Goal: Information Seeking & Learning: Learn about a topic

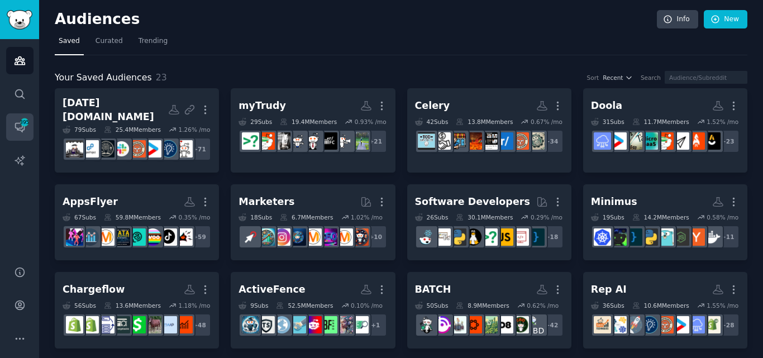
click at [30, 121] on link "Conversations 395" at bounding box center [19, 126] width 27 height 27
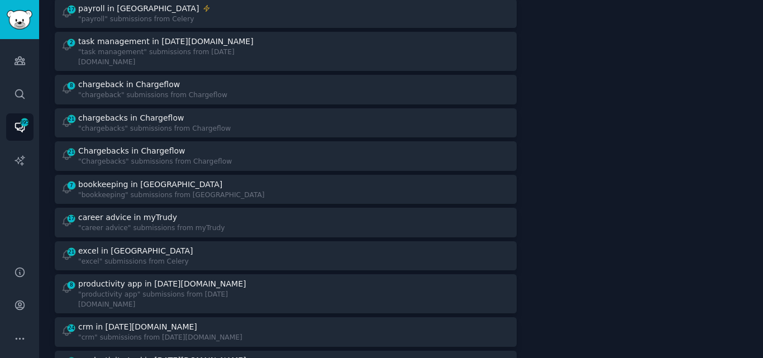
scroll to position [844, 0]
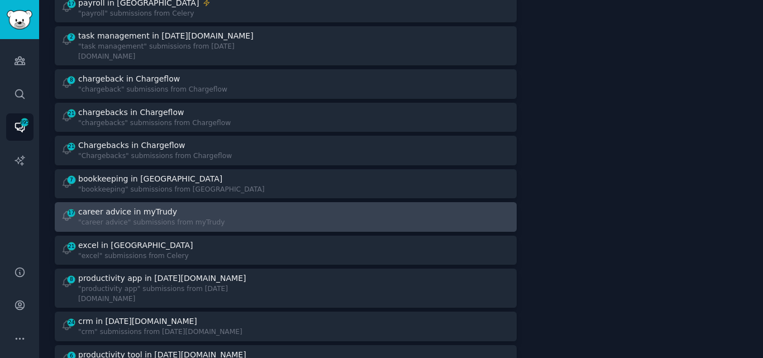
click at [164, 206] on div "career advice in myTrudy" at bounding box center [151, 212] width 146 height 12
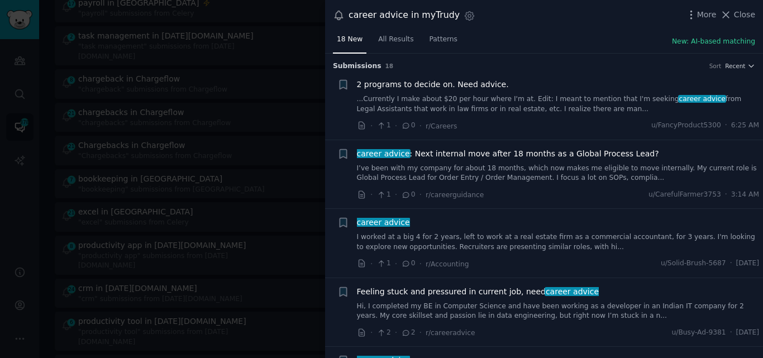
click at [444, 174] on link "I’ve been with my company for about 18 months, which now makes me eligible to m…" at bounding box center [558, 174] width 403 height 20
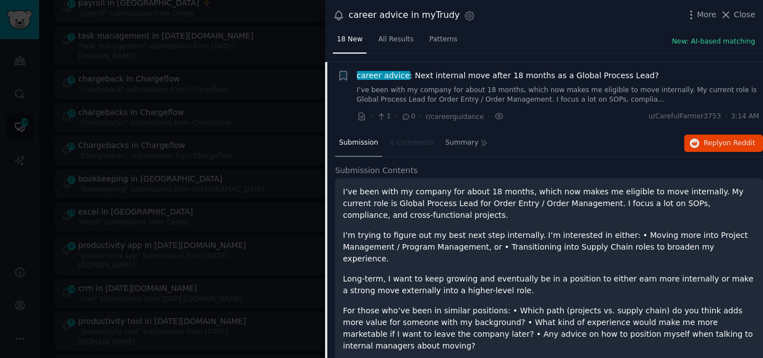
scroll to position [87, 0]
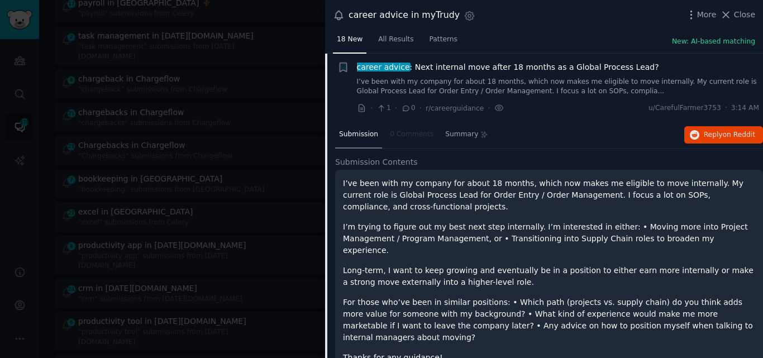
click at [453, 68] on span "career advice : Next internal move after 18 months as a Global Process Lead?" at bounding box center [508, 67] width 302 height 12
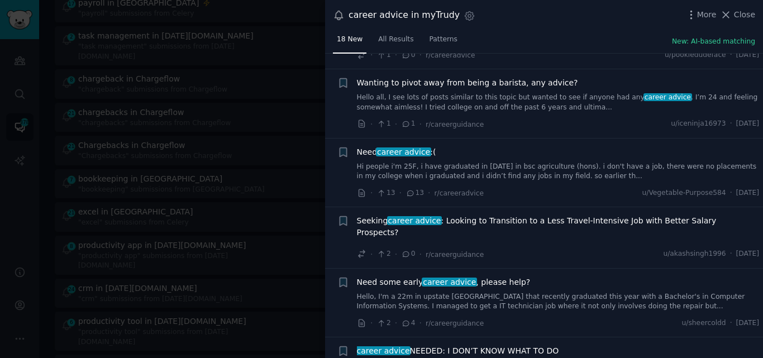
scroll to position [401, 0]
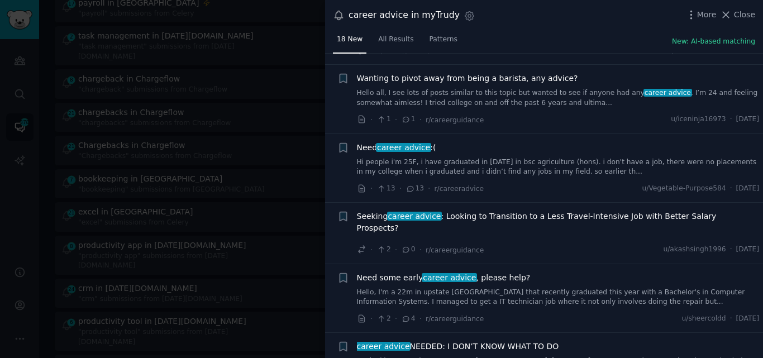
click at [429, 165] on link "Hi people i'm 25F, i have graduated in [DATE] in bsc agriculture (hons). i don'…" at bounding box center [558, 168] width 403 height 20
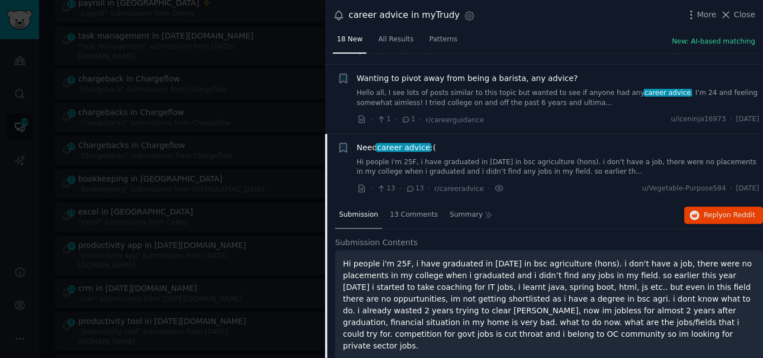
scroll to position [481, 0]
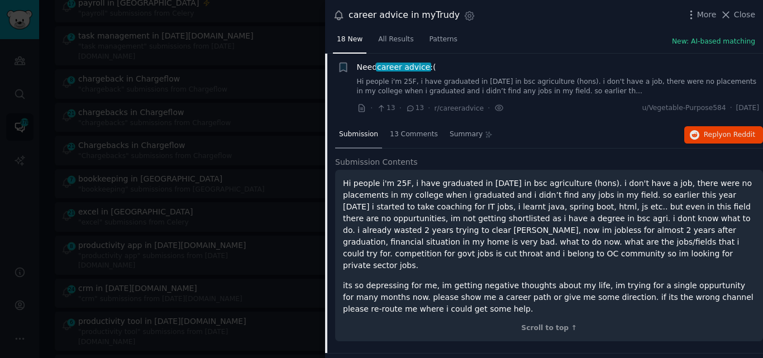
click at [401, 65] on span "career advice" at bounding box center [403, 67] width 55 height 9
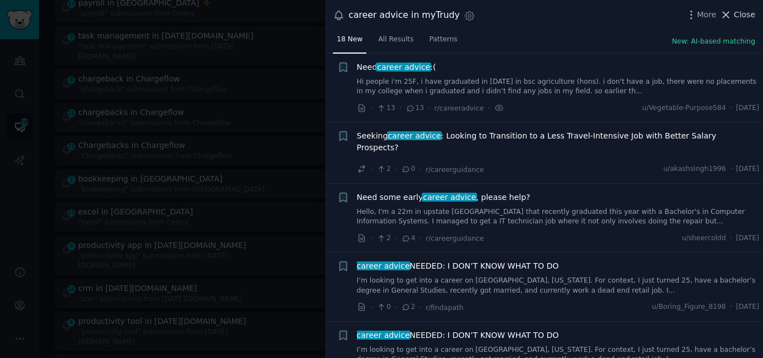
click at [737, 13] on span "Close" at bounding box center [744, 15] width 21 height 12
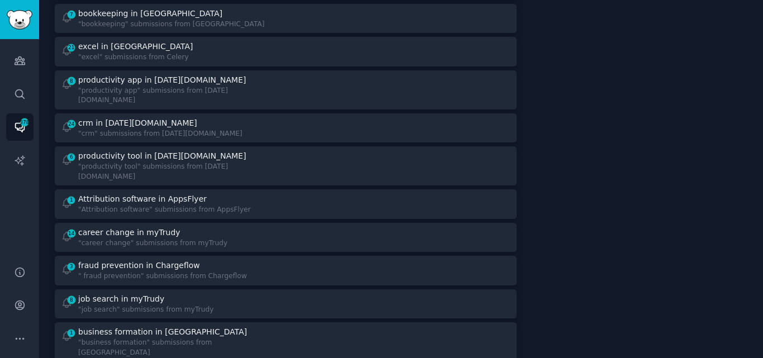
scroll to position [1031, 0]
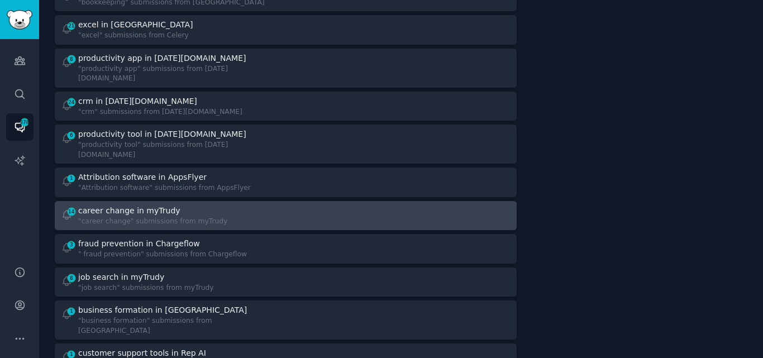
click at [155, 201] on link "14 career change in myTrudy "career change" submissions from myTrudy" at bounding box center [286, 216] width 462 height 30
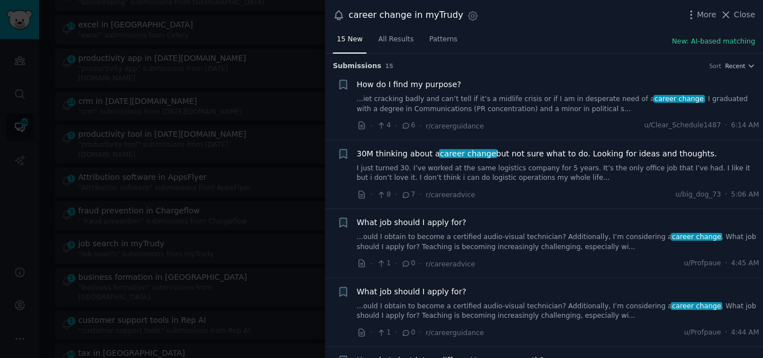
click at [525, 169] on link "I just turned 30. I’ve worked at the same logistics company for 5 years. It’s t…" at bounding box center [558, 174] width 403 height 20
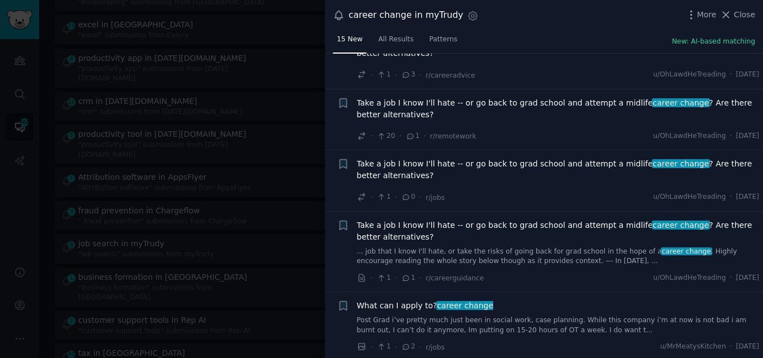
scroll to position [915, 0]
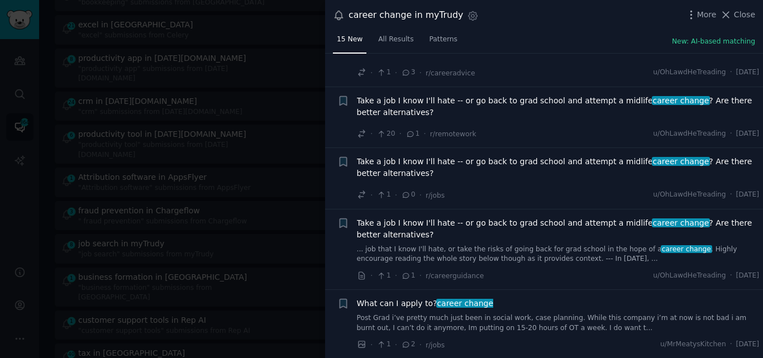
click at [464, 330] on link "Post Grad i’ve pretty much just been in social work, case planning. While this …" at bounding box center [558, 324] width 403 height 20
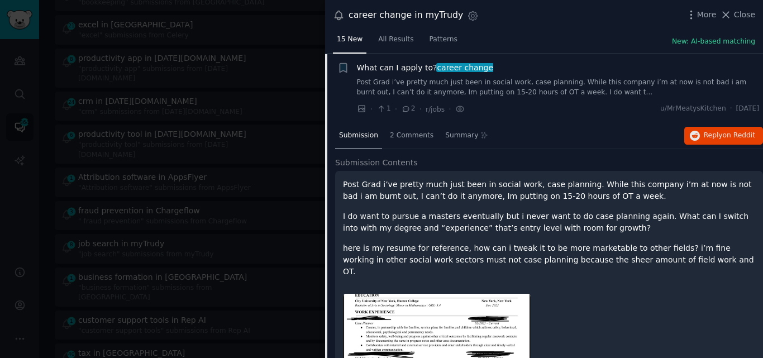
scroll to position [984, 0]
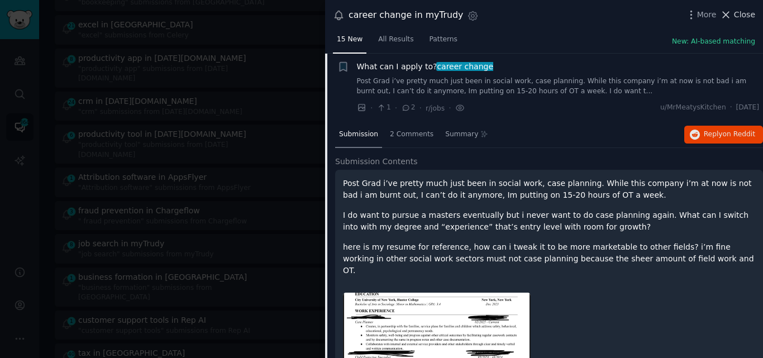
click at [732, 18] on icon at bounding box center [726, 15] width 12 height 12
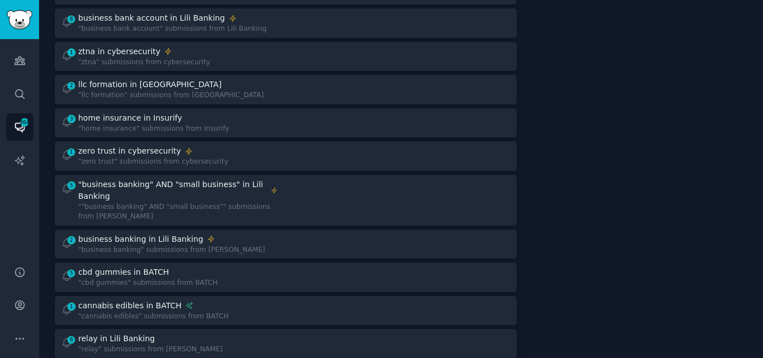
scroll to position [419, 0]
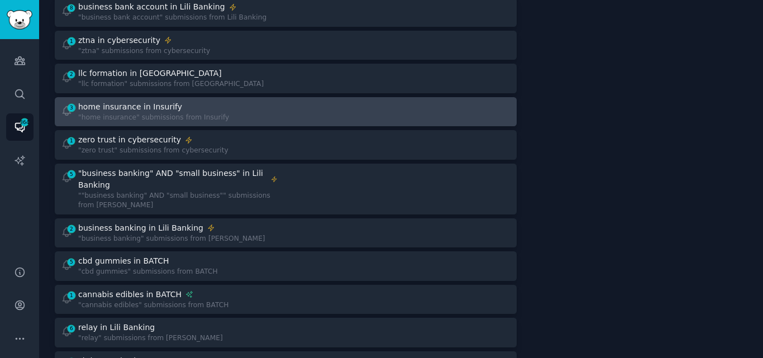
click at [220, 101] on div "3 home insurance in Insurify "home insurance" submissions from Insurify" at bounding box center [169, 112] width 217 height 22
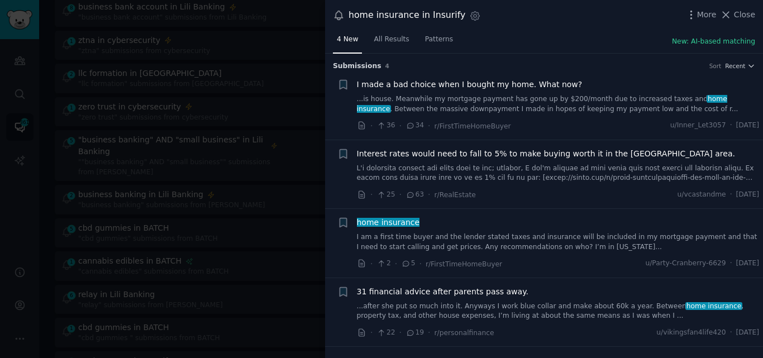
click at [489, 235] on link "I am a first time buyer and the lender stated taxes and insurance will be inclu…" at bounding box center [558, 242] width 403 height 20
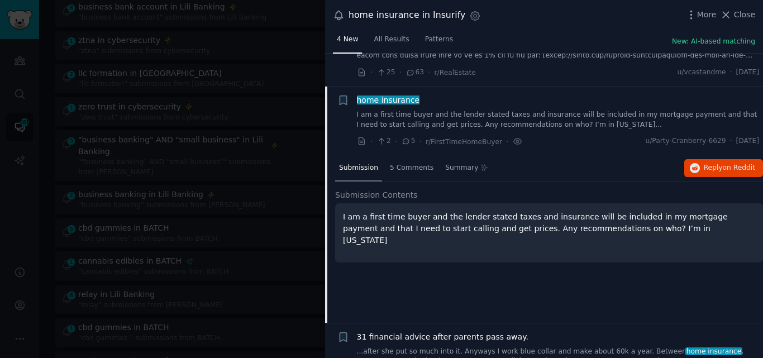
scroll to position [156, 0]
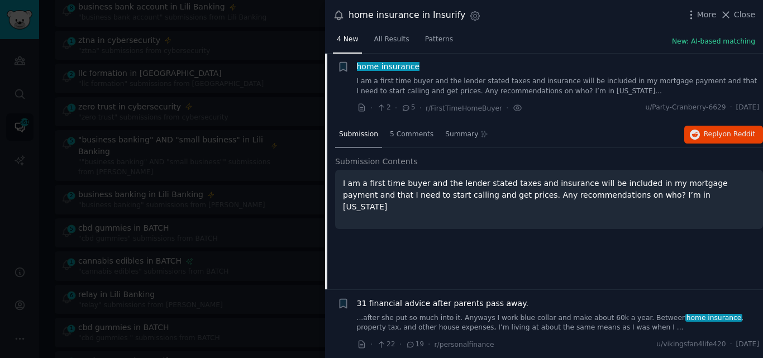
click at [735, 12] on button "Close" at bounding box center [737, 15] width 35 height 12
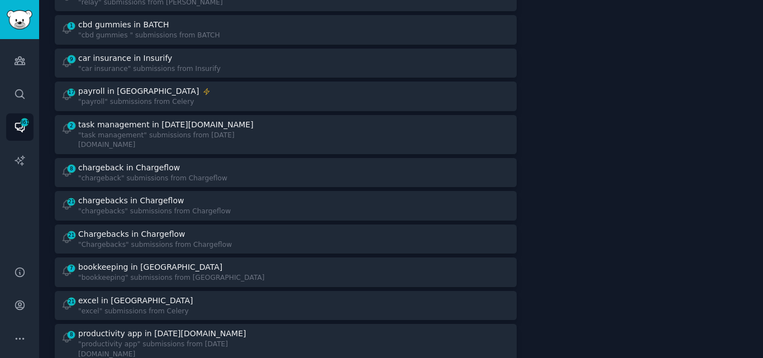
scroll to position [700, 0]
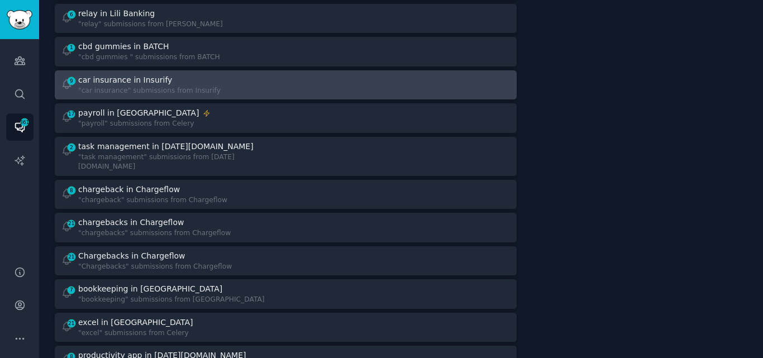
click at [257, 83] on div "9 car insurance in Insurify "car insurance" submissions from Insurify" at bounding box center [169, 85] width 217 height 22
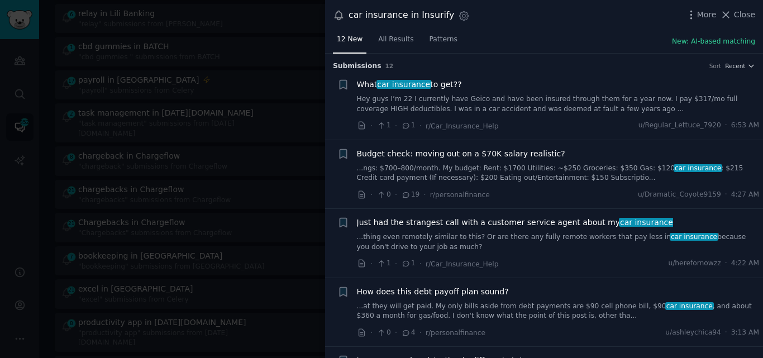
click at [449, 111] on link "Hey guys I’m 22 I currently have Geico and have been insured through them for a…" at bounding box center [558, 104] width 403 height 20
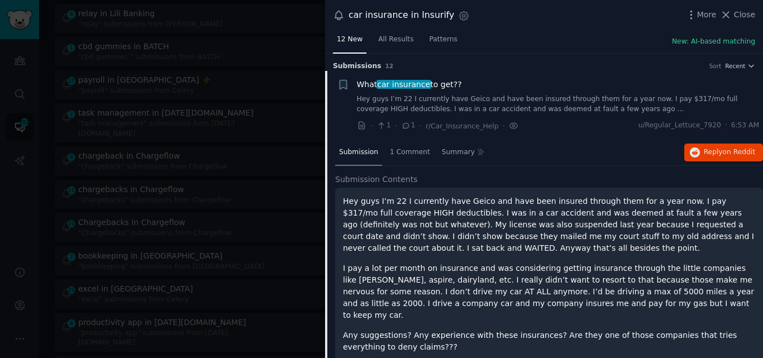
scroll to position [18, 0]
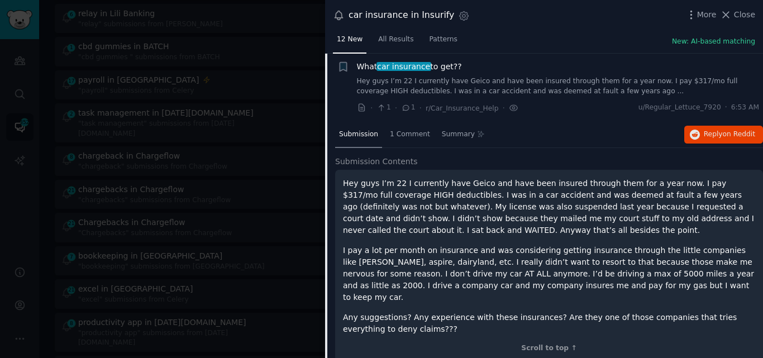
click at [414, 62] on span "car insurance" at bounding box center [404, 66] width 55 height 9
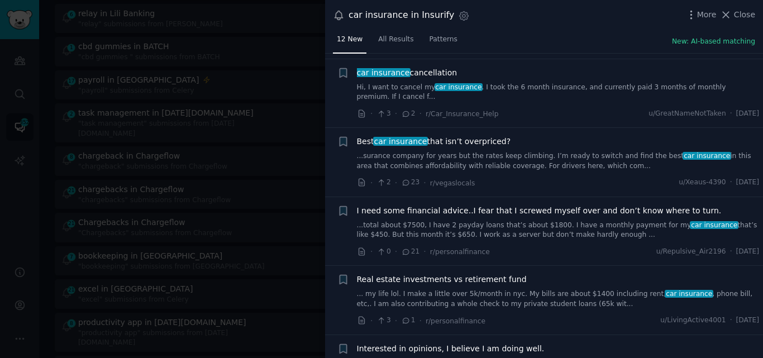
scroll to position [358, 0]
click at [453, 151] on link "...surance company for years but the rates keep climbing. I’m ready to switch a…" at bounding box center [558, 161] width 403 height 20
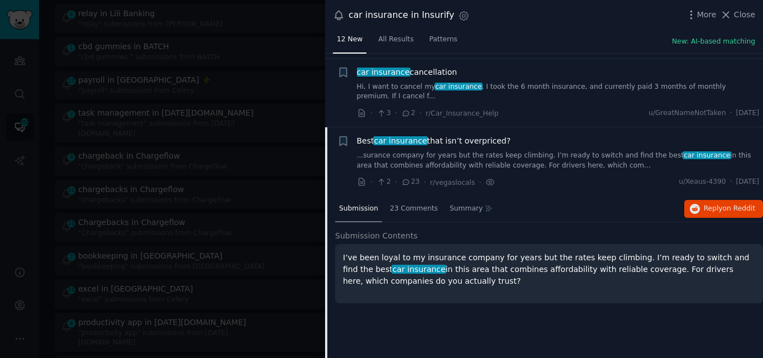
scroll to position [422, 0]
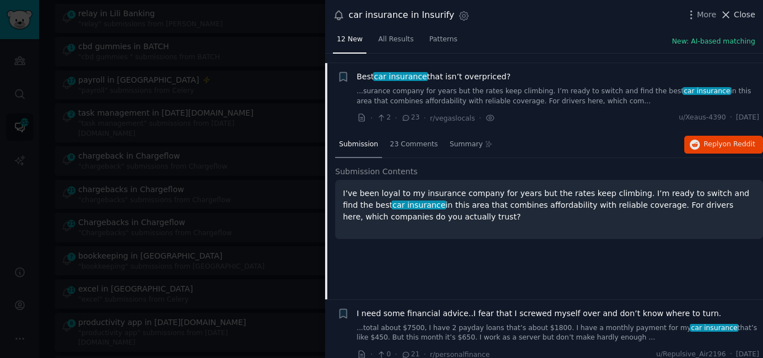
click at [732, 16] on icon at bounding box center [726, 15] width 12 height 12
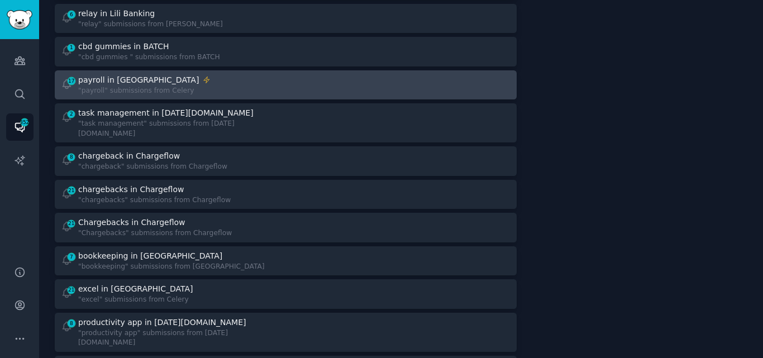
click at [131, 75] on div "payroll in [GEOGRAPHIC_DATA]" at bounding box center [138, 80] width 121 height 12
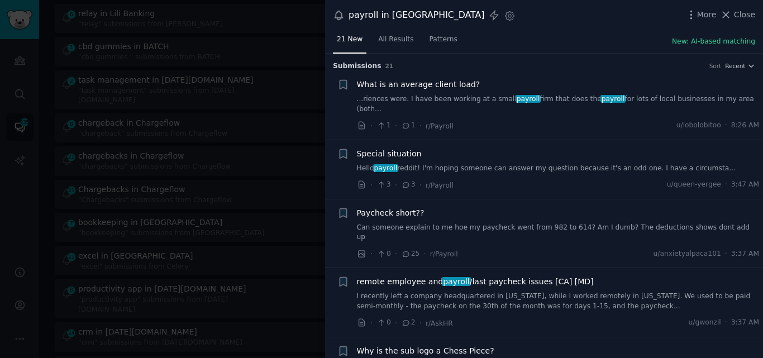
click at [596, 164] on link "Hello payroll reddit! I'm hoping someone can answer my question because it's an…" at bounding box center [558, 169] width 403 height 10
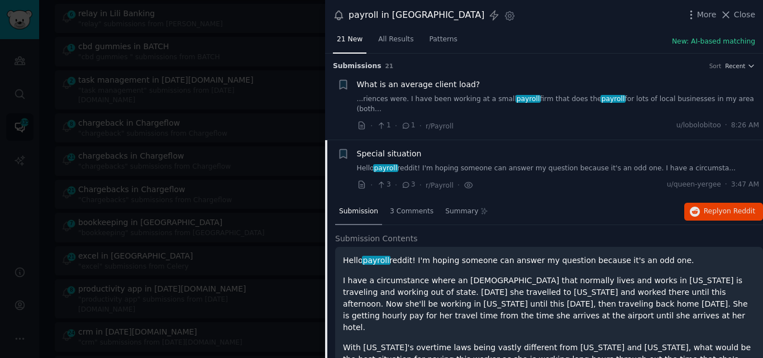
scroll to position [77, 0]
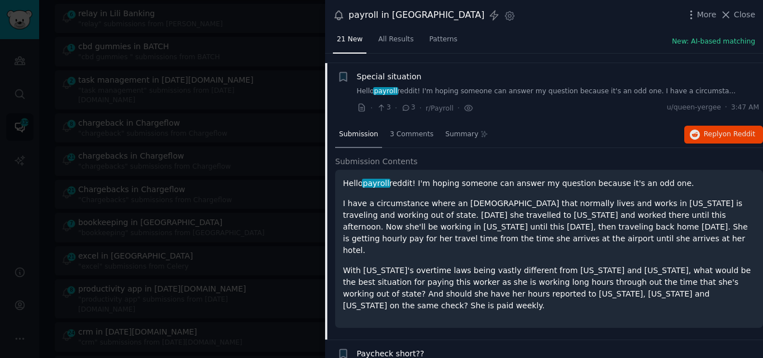
click at [385, 71] on span "Special situation" at bounding box center [389, 77] width 65 height 12
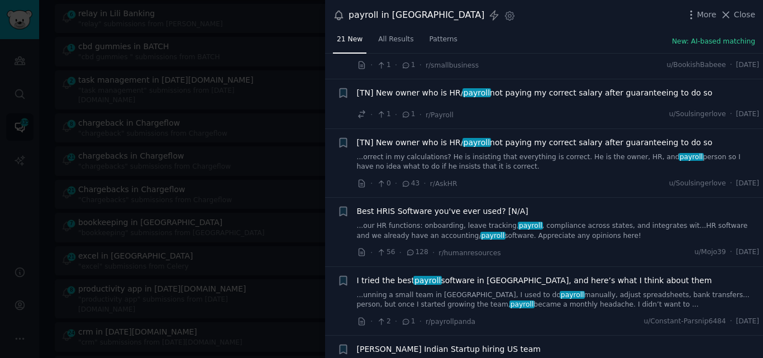
scroll to position [963, 0]
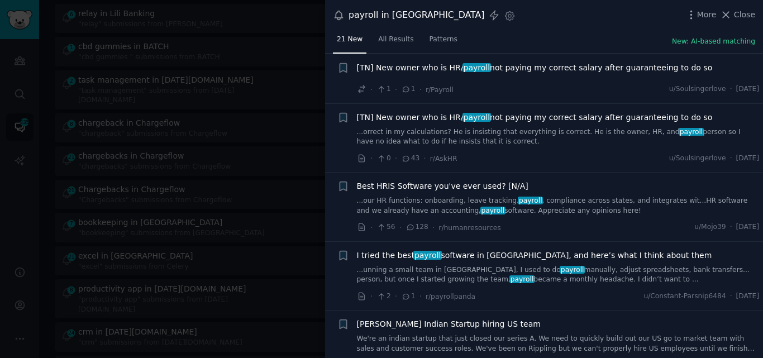
click at [473, 196] on link "...our HR functions: onboarding, leave tracking, payroll , compliance across st…" at bounding box center [558, 206] width 403 height 20
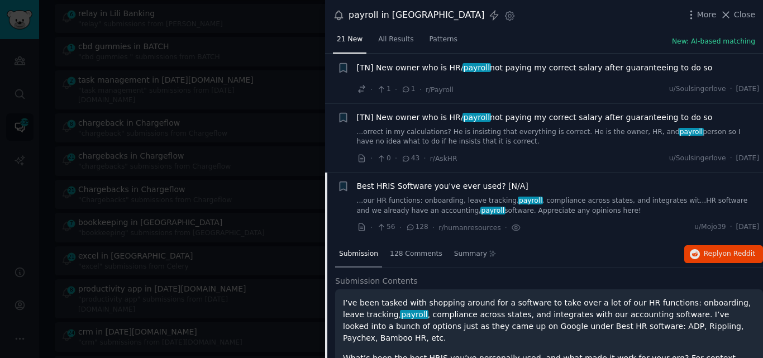
scroll to position [1053, 0]
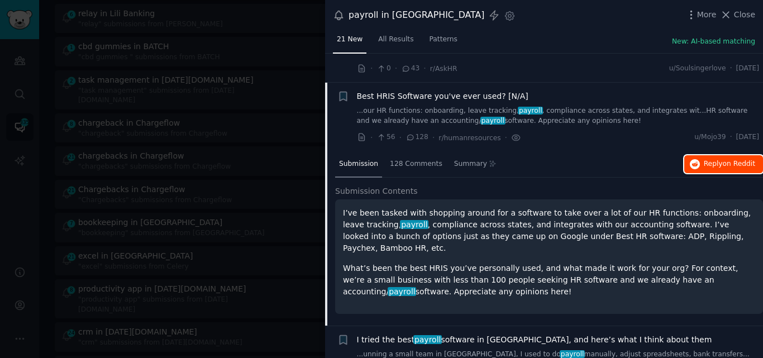
click at [709, 159] on span "Reply on Reddit" at bounding box center [729, 164] width 51 height 10
click at [729, 19] on icon at bounding box center [726, 15] width 12 height 12
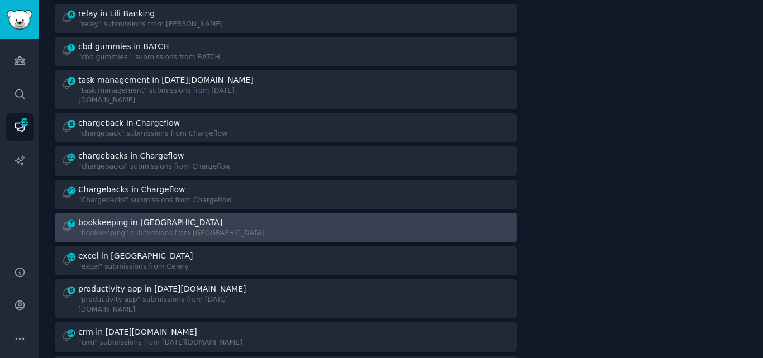
click at [158, 213] on link "7 bookkeeping in Doola "bookkeeping" submissions from [GEOGRAPHIC_DATA]" at bounding box center [286, 228] width 462 height 30
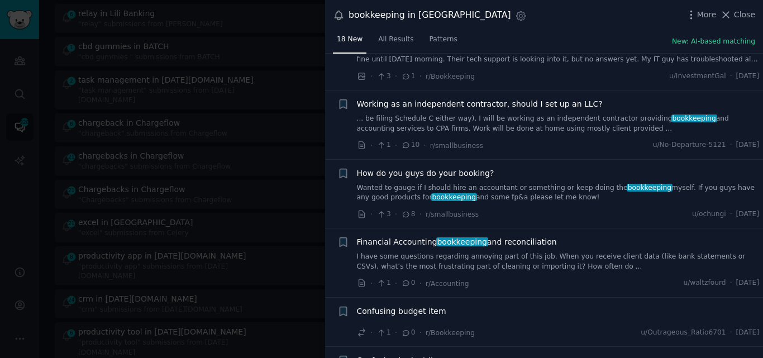
scroll to position [661, 0]
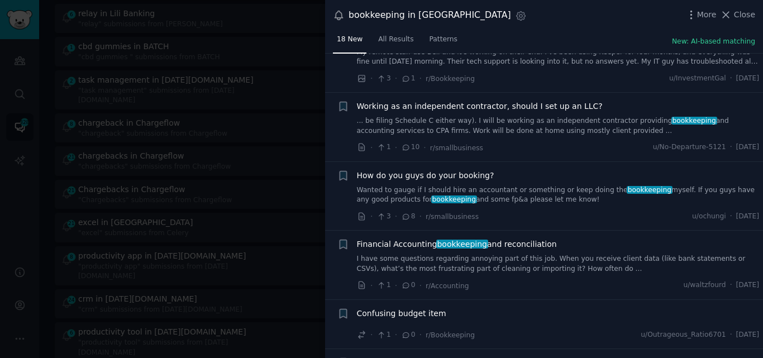
click at [460, 120] on link "... be filing Schedule C either way). I will be working as an independent contr…" at bounding box center [558, 126] width 403 height 20
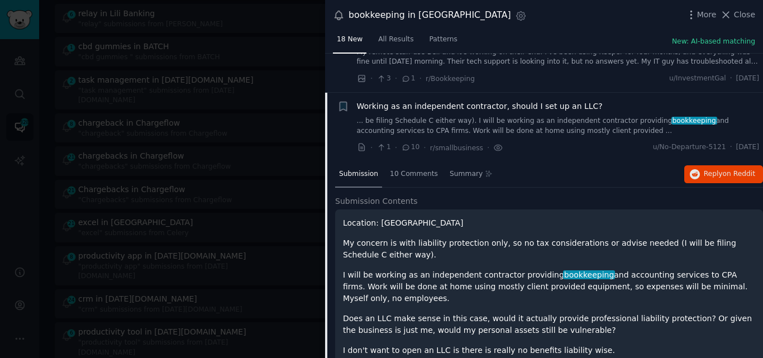
scroll to position [700, 0]
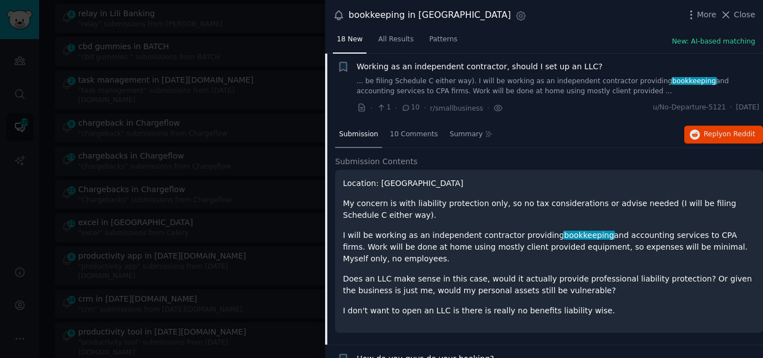
click at [383, 64] on span "Working as an independent contractor, should I set up an LLC?" at bounding box center [480, 67] width 246 height 12
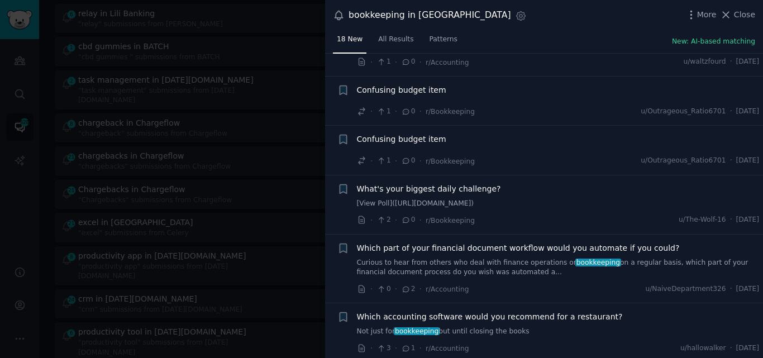
scroll to position [888, 0]
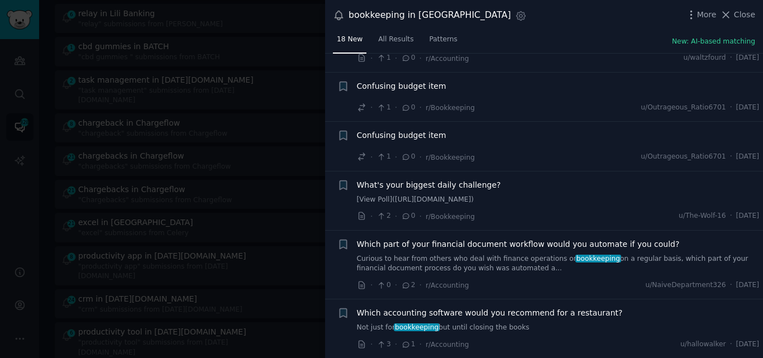
click at [485, 268] on link "Curious to hear from others who deal with finance operations or bookkeeping on …" at bounding box center [558, 264] width 403 height 20
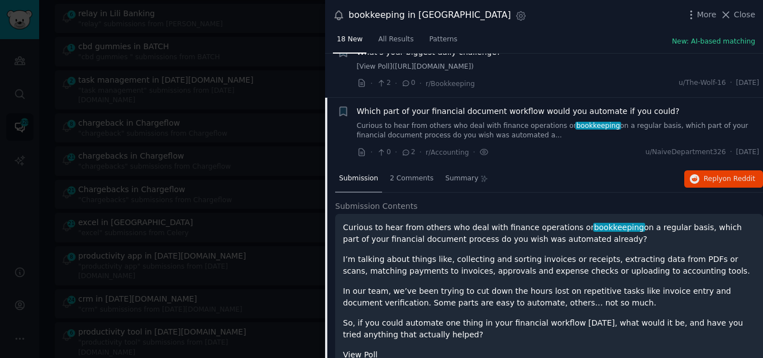
scroll to position [1065, 0]
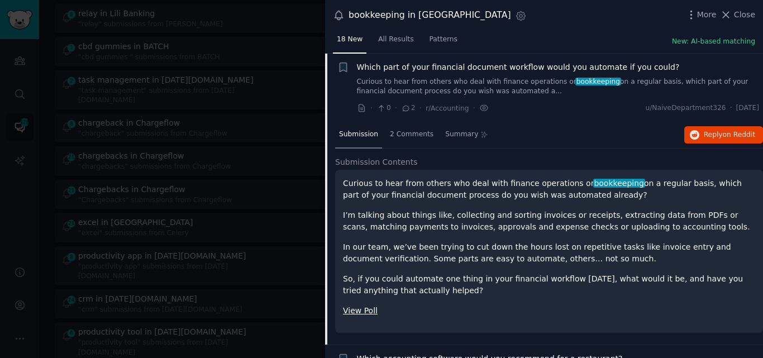
click at [359, 312] on link "View Poll" at bounding box center [360, 310] width 35 height 9
click at [391, 65] on span "Which part of your financial document workflow would you automate if you could?" at bounding box center [518, 67] width 323 height 12
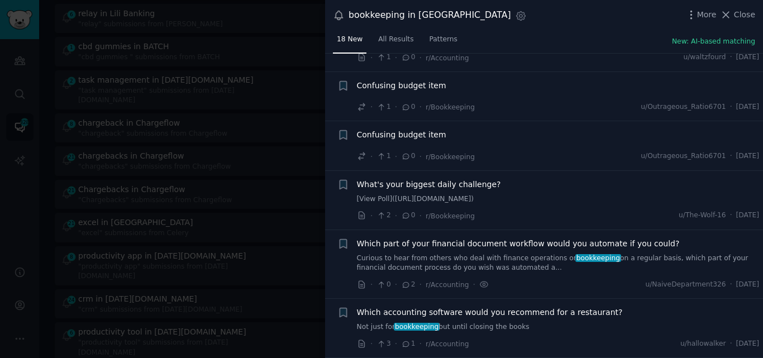
scroll to position [888, 0]
click at [732, 10] on icon at bounding box center [726, 15] width 12 height 12
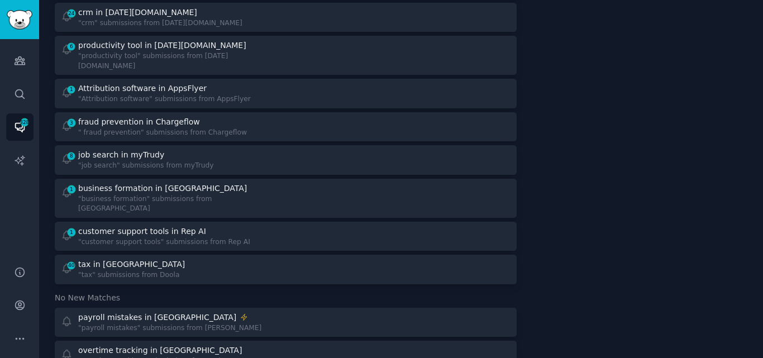
scroll to position [1009, 0]
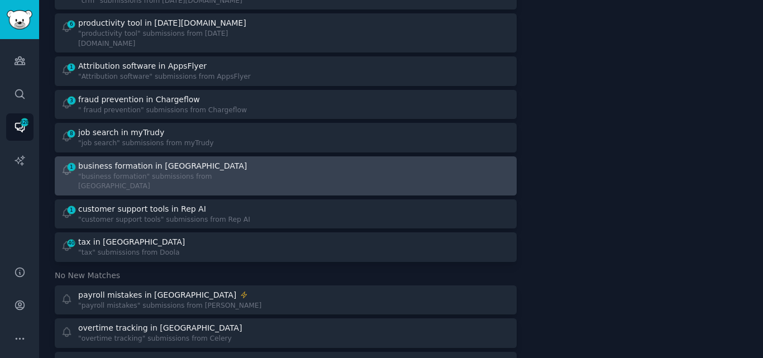
click at [158, 160] on div "business formation in [GEOGRAPHIC_DATA]" at bounding box center [162, 166] width 169 height 12
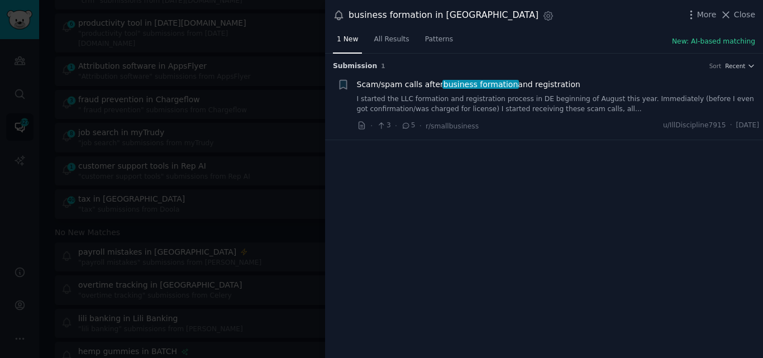
click at [743, 12] on span "Close" at bounding box center [744, 15] width 21 height 12
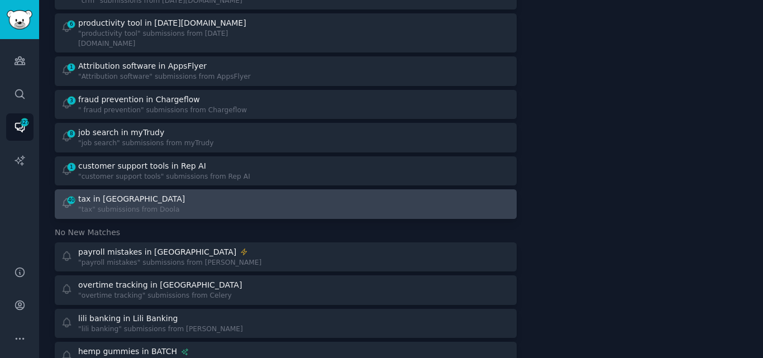
click at [111, 193] on div "tax in [GEOGRAPHIC_DATA]" at bounding box center [131, 199] width 107 height 12
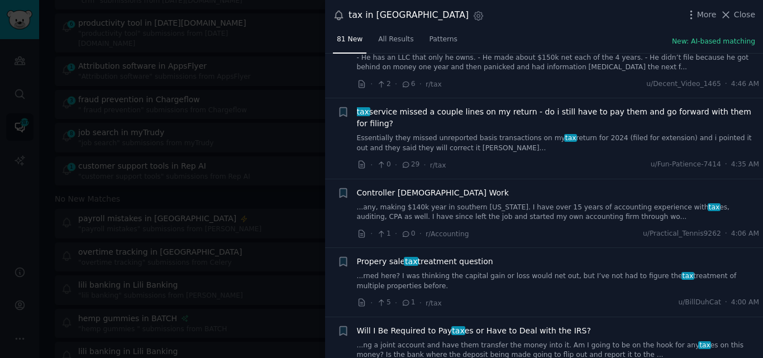
scroll to position [773, 0]
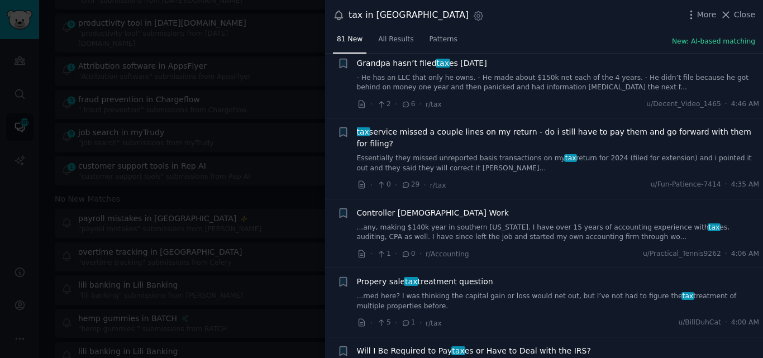
click at [428, 154] on link "Essentially they missed unreported basis transactions on my tax return for 2024…" at bounding box center [558, 164] width 403 height 20
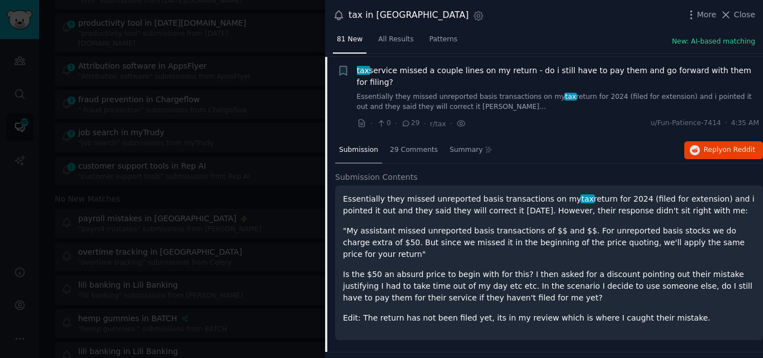
scroll to position [838, 0]
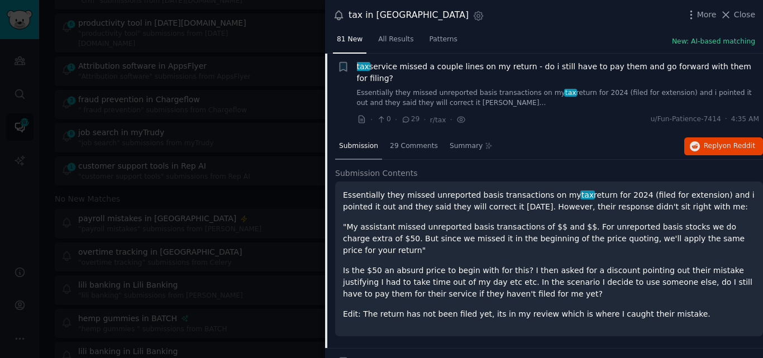
click at [414, 68] on span "tax service missed a couple lines on my return - do i still have to pay them an…" at bounding box center [558, 72] width 403 height 23
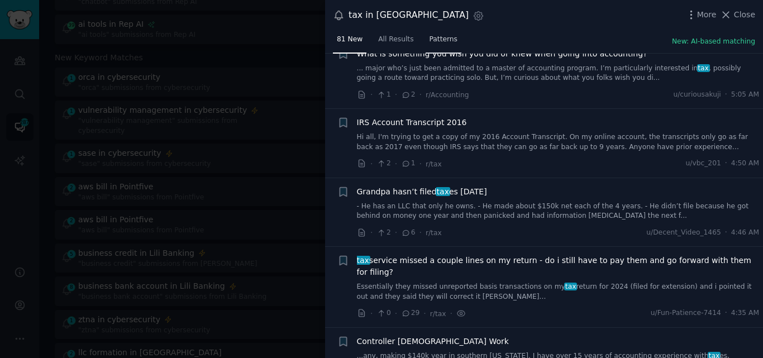
scroll to position [2249, 0]
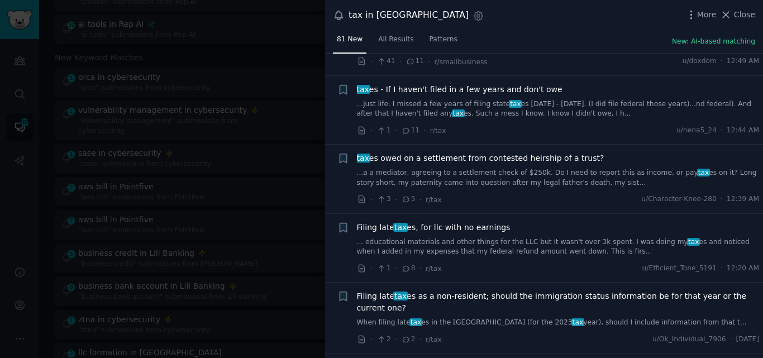
click at [491, 238] on link "... educational materials and other things for the LLC but it wasn't over 3k sp…" at bounding box center [558, 248] width 403 height 20
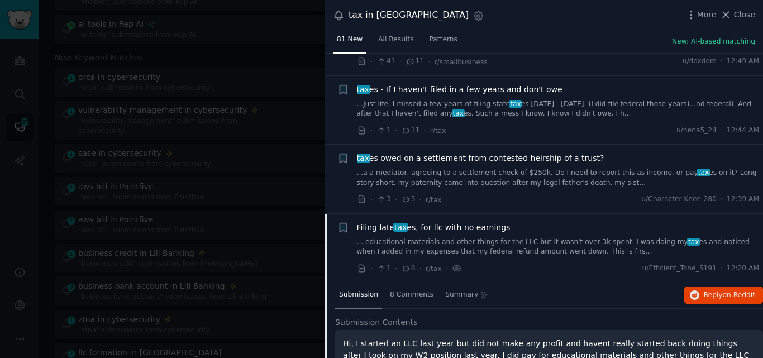
scroll to position [2388, 0]
